Goal: Navigation & Orientation: Find specific page/section

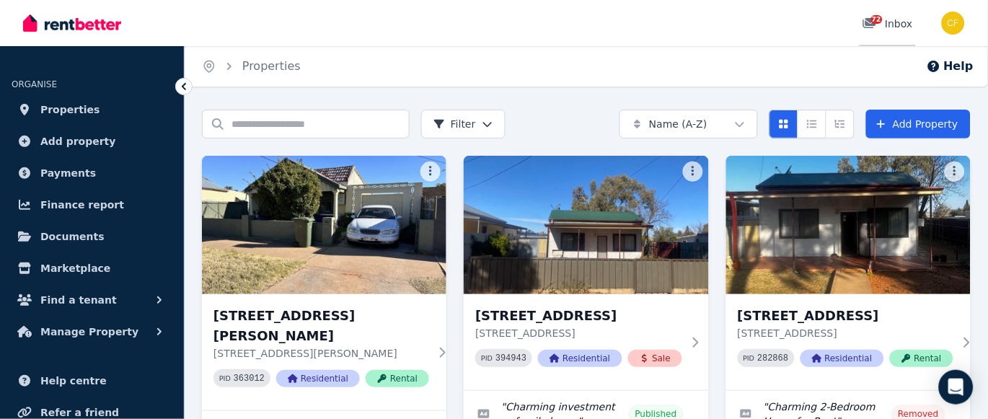
click at [877, 19] on span "72" at bounding box center [877, 19] width 12 height 9
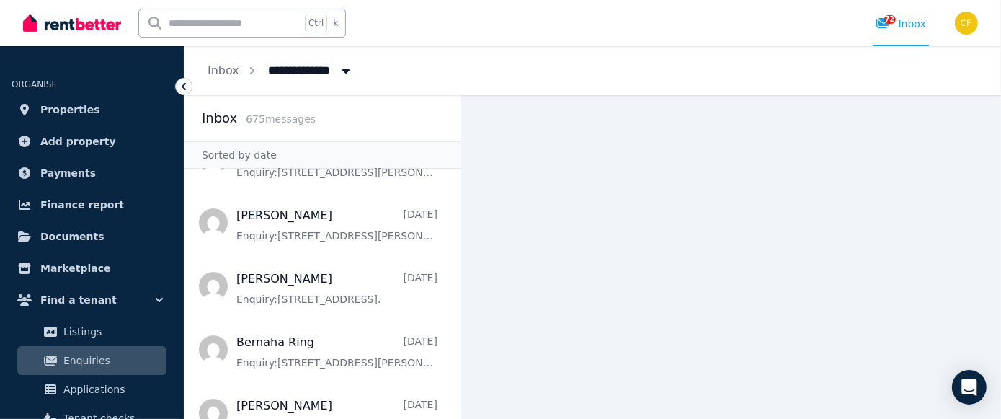
scroll to position [204, 0]
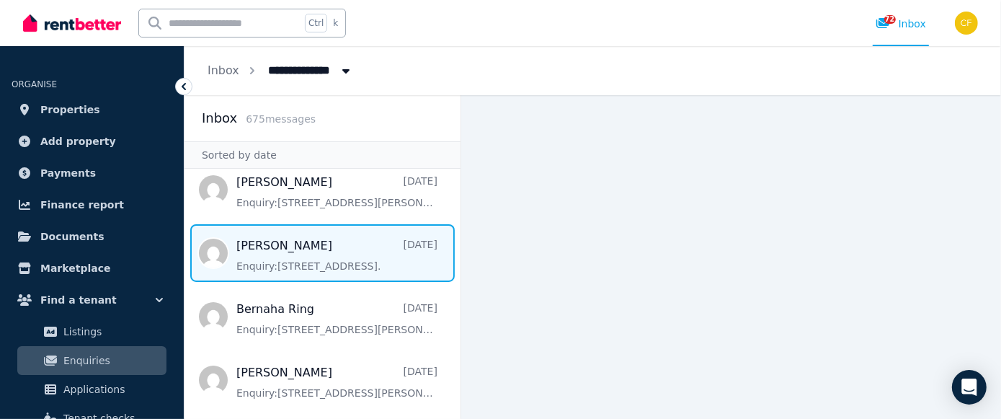
click at [253, 260] on span "Message list" at bounding box center [323, 253] width 276 height 58
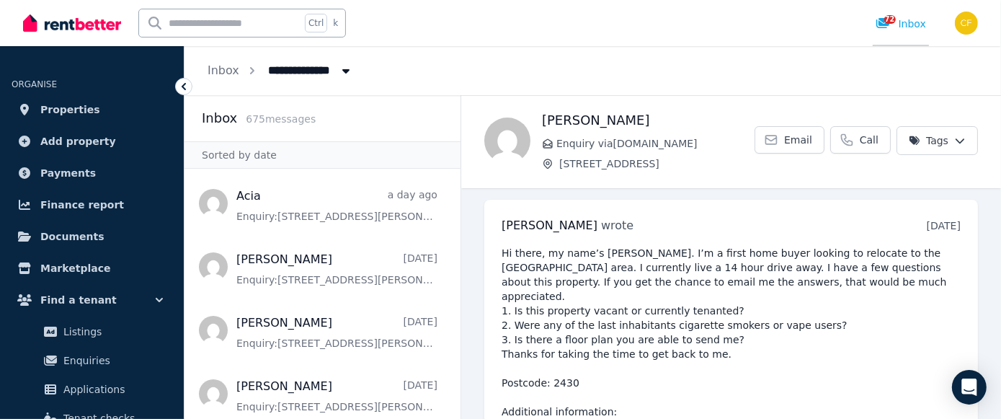
click at [890, 20] on span "72" at bounding box center [890, 19] width 12 height 9
click at [79, 109] on span "Properties" at bounding box center [70, 109] width 60 height 17
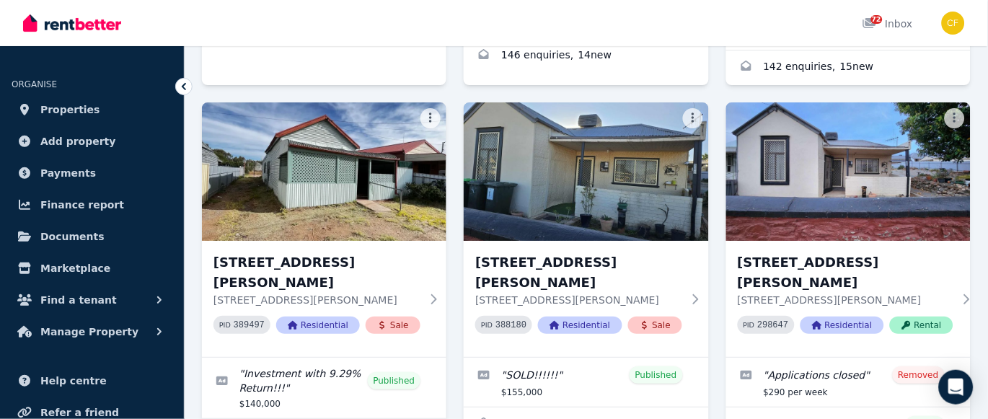
scroll to position [915, 0]
